Goal: Task Accomplishment & Management: Use online tool/utility

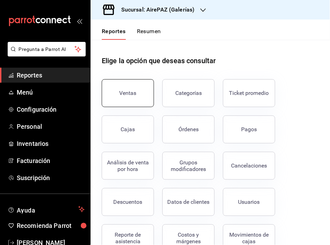
click at [138, 88] on button "Ventas" at bounding box center [128, 93] width 52 height 28
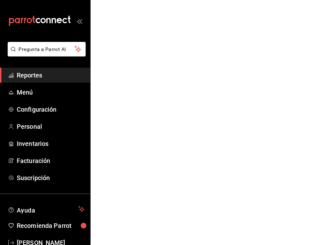
click at [77, 22] on icon "open_drawer_menu" at bounding box center [80, 21] width 6 height 6
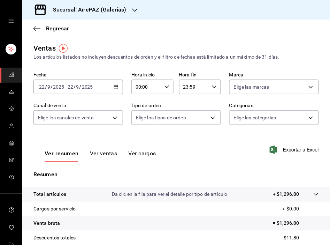
click at [128, 23] on div "Regresar" at bounding box center [176, 29] width 308 height 18
click at [164, 87] on icon "button" at bounding box center [166, 86] width 5 height 5
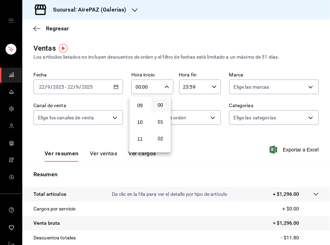
scroll to position [166, 0]
click at [143, 121] on span "11" at bounding box center [139, 124] width 9 height 6
type input "11:00"
click at [209, 87] on div at bounding box center [165, 122] width 330 height 245
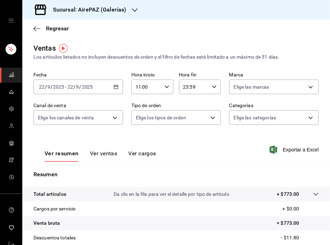
click at [212, 87] on icon "button" at bounding box center [214, 86] width 5 height 5
click at [186, 132] on span "11" at bounding box center [186, 135] width 9 height 6
click at [208, 120] on span "01" at bounding box center [206, 122] width 9 height 6
type input "11:01"
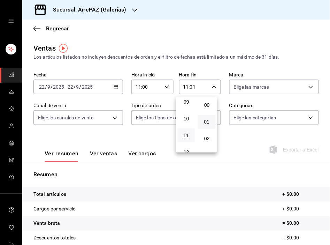
click at [307, 118] on div at bounding box center [165, 122] width 330 height 245
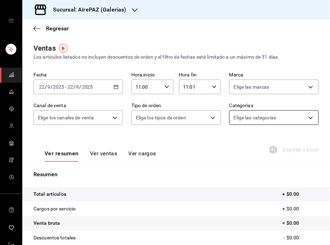
click at [304, 117] on body "Sucursal: AirePAZ (Galerías) Regresar Ventas Los artículos listados no incluyen…" at bounding box center [165, 122] width 330 height 245
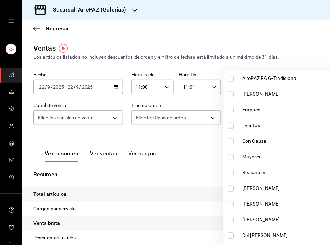
scroll to position [227, 0]
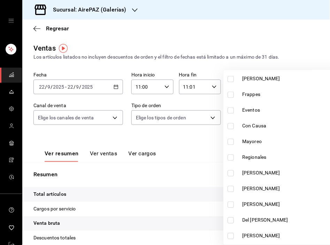
click at [232, 171] on input "checkbox" at bounding box center [231, 173] width 6 height 6
checkbox input "true"
type input "4383c245-e574-4bff-938a-6f2b01e2938c"
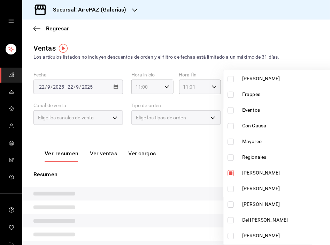
click at [231, 190] on input "checkbox" at bounding box center [231, 189] width 6 height 6
checkbox input "true"
type input "4383c245-e574-4bff-938a-6f2b01e2938c,c56bc7ea-d5c0-4099-aea8-6989ef347268"
click at [233, 202] on input "checkbox" at bounding box center [231, 204] width 6 height 6
checkbox input "true"
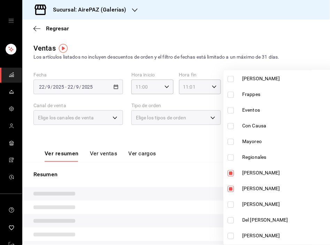
type input "4383c245-e574-4bff-938a-6f2b01e2938c,c56bc7ea-d5c0-4099-aea8-6989ef347268,c317b…"
click at [232, 220] on input "checkbox" at bounding box center [231, 220] width 6 height 6
checkbox input "true"
type input "4383c245-e574-4bff-938a-6f2b01e2938c,c56bc7ea-d5c0-4099-aea8-6989ef347268,c317b…"
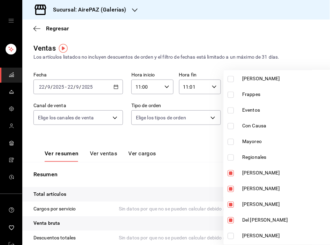
click at [232, 236] on input "checkbox" at bounding box center [231, 236] width 6 height 6
checkbox input "true"
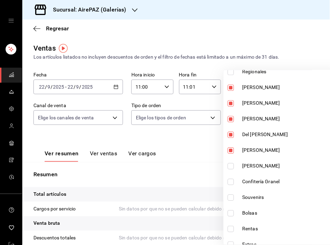
scroll to position [324, 0]
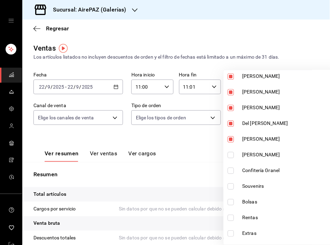
click at [250, 155] on span "[PERSON_NAME]" at bounding box center [291, 154] width 96 height 7
type input "4383c245-e574-4bff-938a-6f2b01e2938c,c56bc7ea-d5c0-4099-aea8-6989ef347268,c317b…"
checkbox input "true"
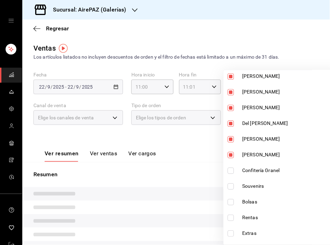
click at [248, 170] on span "Confitería Granel" at bounding box center [291, 170] width 96 height 7
type input "4383c245-e574-4bff-938a-6f2b01e2938c,c56bc7ea-d5c0-4099-aea8-6989ef347268,c317b…"
checkbox input "true"
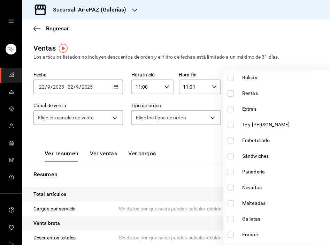
scroll to position [449, 0]
click at [267, 171] on span "Panadería" at bounding box center [291, 170] width 96 height 7
type input "4383c245-e574-4bff-938a-6f2b01e2938c,c56bc7ea-d5c0-4099-aea8-6989ef347268,c317b…"
checkbox input "true"
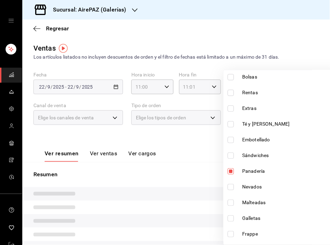
click at [259, 216] on span "Galletas" at bounding box center [291, 217] width 96 height 7
type input "4383c245-e574-4bff-938a-6f2b01e2938c,c56bc7ea-d5c0-4099-aea8-6989ef347268,c317b…"
checkbox input "true"
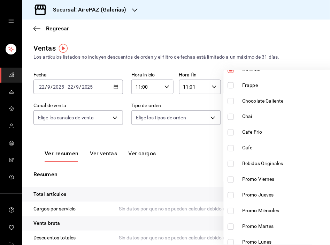
scroll to position [602, 0]
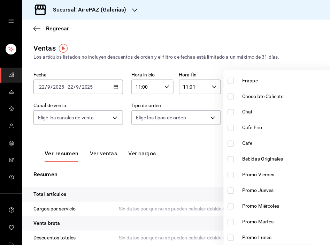
click at [207, 35] on div at bounding box center [165, 122] width 330 height 245
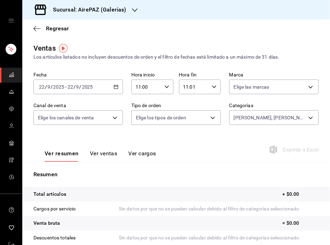
click at [181, 39] on main "Regresar Ventas Los artículos listados no incluyen descuentos de orden y el fil…" at bounding box center [176, 177] width 308 height 314
click at [113, 90] on div "[DATE] [DATE] - [DATE] [DATE]" at bounding box center [78, 86] width 90 height 15
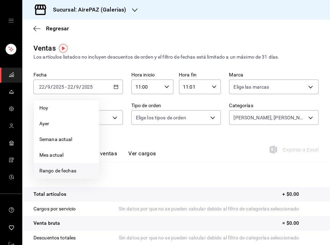
click at [59, 169] on span "Rango de fechas" at bounding box center [66, 170] width 54 height 7
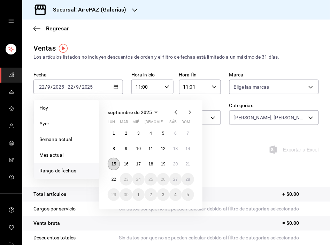
click at [115, 163] on abbr "15" at bounding box center [114, 163] width 5 height 5
click at [114, 178] on abbr "22" at bounding box center [114, 179] width 5 height 5
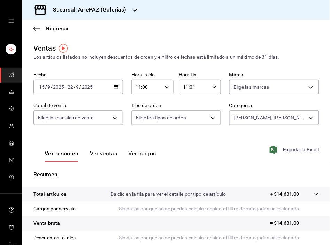
click at [295, 147] on span "Exportar a Excel" at bounding box center [295, 149] width 48 height 8
click at [165, 169] on div "Resumen Total artículos Da clic en la fila para ver el detalle por tipo de artí…" at bounding box center [176, 237] width 308 height 150
